Goal: Find specific page/section: Find specific page/section

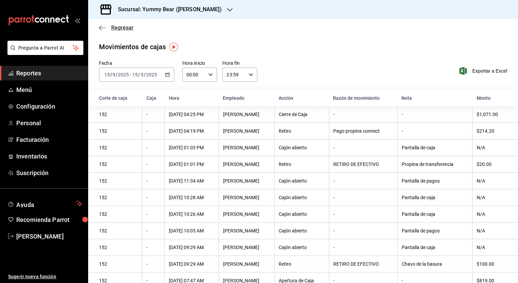
click at [100, 25] on icon "button" at bounding box center [102, 28] width 7 height 6
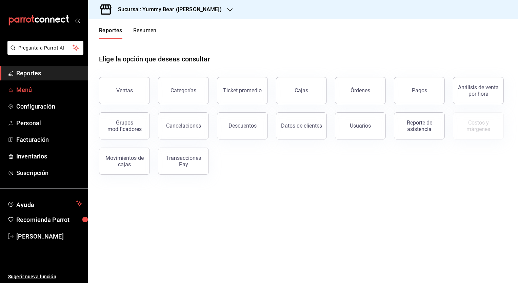
click at [32, 91] on span "Menú" at bounding box center [49, 89] width 66 height 9
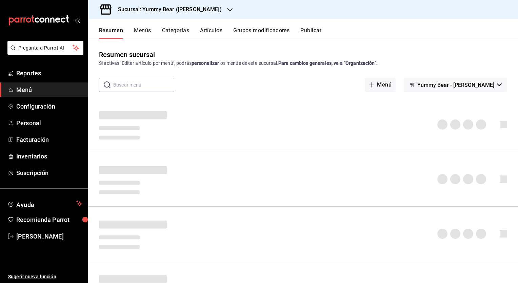
click at [132, 80] on input "text" at bounding box center [143, 85] width 61 height 14
type input "chilaquiles"
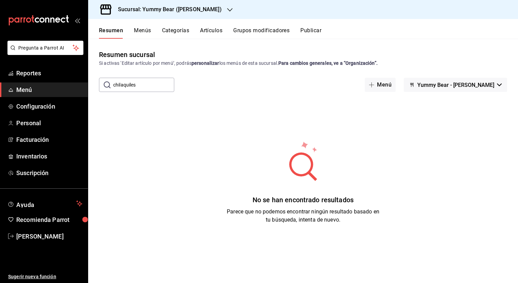
click at [134, 85] on input "chilaquiles" at bounding box center [143, 85] width 61 height 14
click at [135, 85] on input "chilaquiles" at bounding box center [143, 85] width 61 height 14
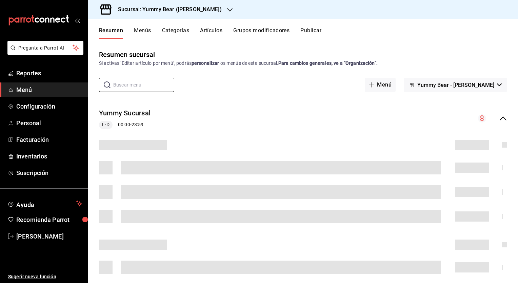
click at [204, 31] on button "Artículos" at bounding box center [211, 33] width 22 height 12
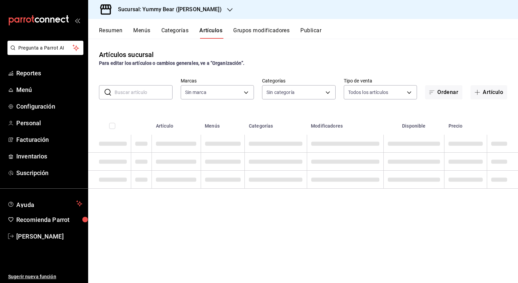
click at [134, 95] on input "text" at bounding box center [144, 92] width 58 height 14
type input "674c065d-f947-4a6a-9283-c28482e25125"
type input "06462d78-5fbb-4998-91e5-349515e1fde2,b4a5ff56-a194-41da-aa13-f1c6f9e74b7e,a1569…"
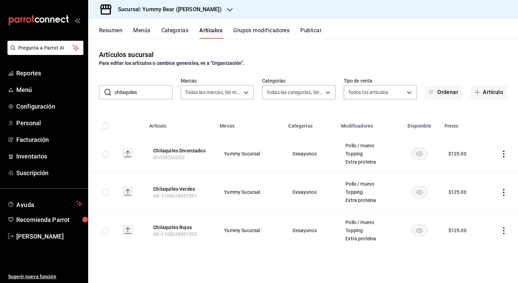
click at [141, 90] on input "chilaquiles" at bounding box center [144, 92] width 58 height 14
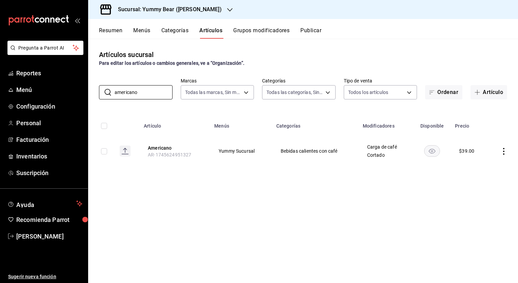
type input "americano"
